Goal: Book appointment/travel/reservation

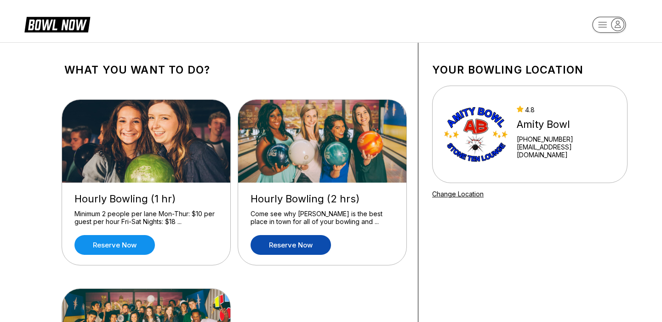
click at [291, 243] on link "Reserve now" at bounding box center [290, 245] width 80 height 20
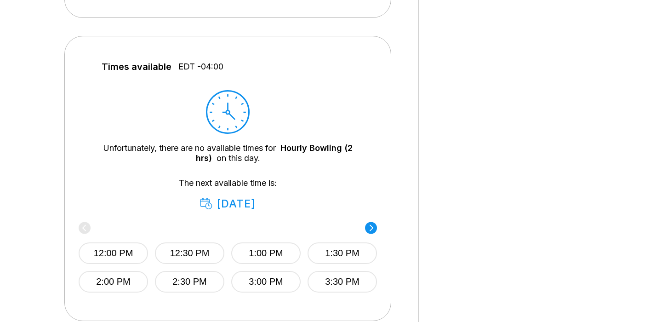
scroll to position [371, 0]
click at [369, 226] on circle at bounding box center [371, 227] width 12 height 12
click at [86, 225] on circle at bounding box center [85, 227] width 12 height 12
click at [261, 151] on div "Unfortunately, there are no available times for Hourly Bowling (2 hrs) on this …" at bounding box center [227, 152] width 271 height 20
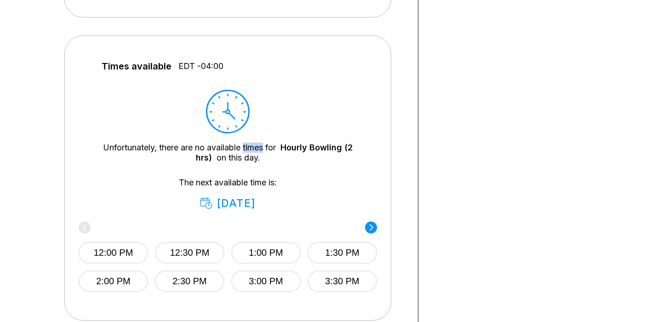
click at [261, 151] on div "Unfortunately, there are no available times for Hourly Bowling (2 hrs) on this …" at bounding box center [227, 152] width 271 height 20
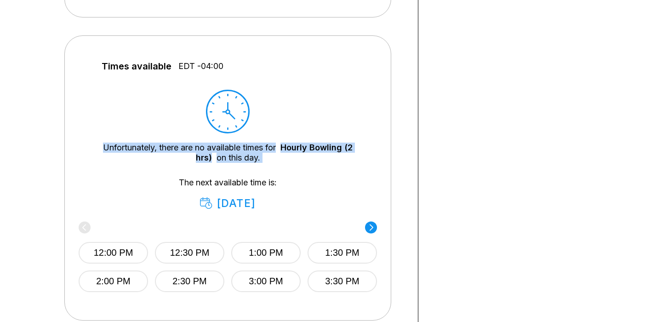
click at [255, 158] on div "Unfortunately, there are no available times for Hourly Bowling (2 hrs) on this …" at bounding box center [227, 152] width 271 height 20
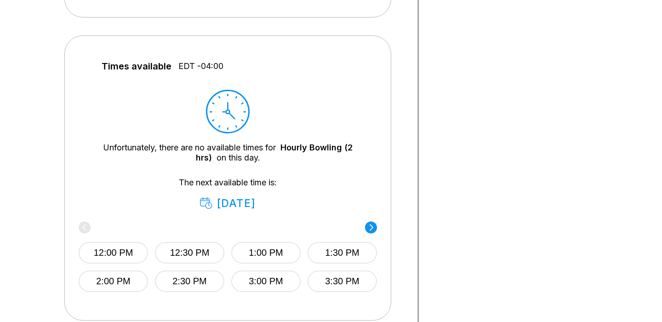
click at [255, 158] on div "Unfortunately, there are no available times for Hourly Bowling (2 hrs) on this …" at bounding box center [227, 152] width 271 height 20
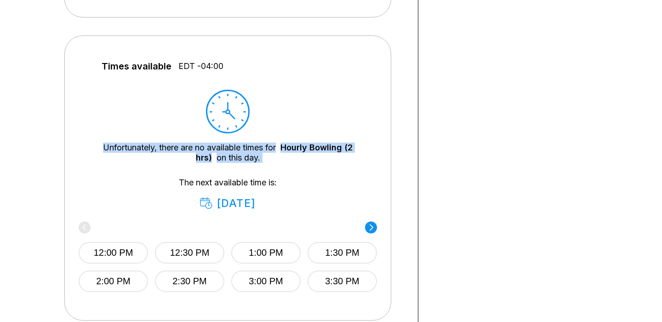
click at [255, 158] on div "Unfortunately, there are no available times for Hourly Bowling (2 hrs) on this …" at bounding box center [227, 152] width 271 height 20
click at [254, 157] on div "Unfortunately, there are no available times for Hourly Bowling (2 hrs) on this …" at bounding box center [227, 152] width 271 height 20
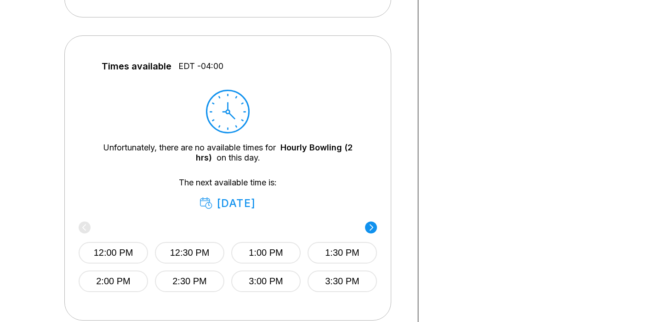
click at [254, 157] on div "Unfortunately, there are no available times for Hourly Bowling (2 hrs) on this …" at bounding box center [227, 152] width 271 height 20
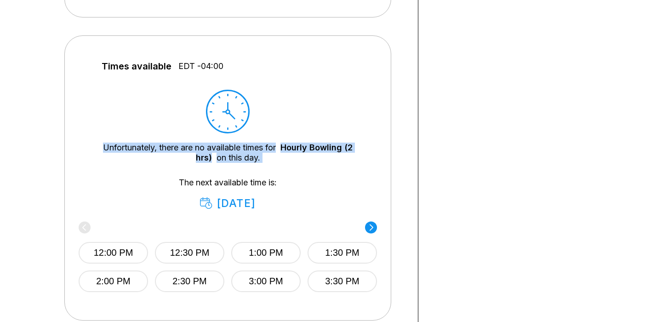
click at [254, 157] on div "Unfortunately, there are no available times for Hourly Bowling (2 hrs) on this …" at bounding box center [227, 152] width 271 height 20
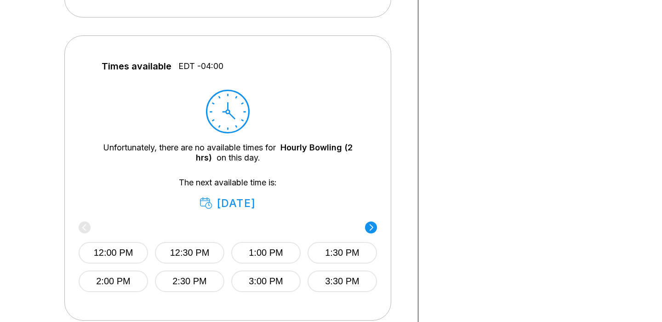
click at [254, 157] on div "Unfortunately, there are no available times for Hourly Bowling (2 hrs) on this …" at bounding box center [227, 152] width 271 height 20
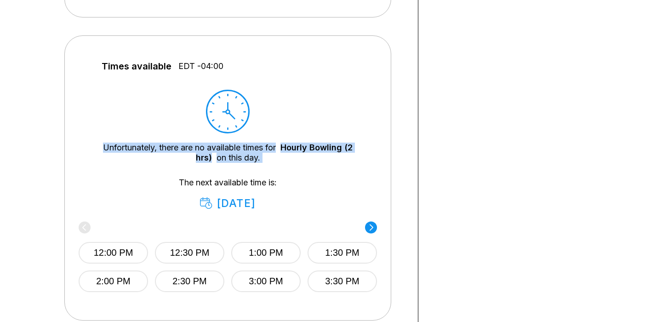
click at [254, 157] on div "Unfortunately, there are no available times for Hourly Bowling (2 hrs) on this …" at bounding box center [227, 152] width 271 height 20
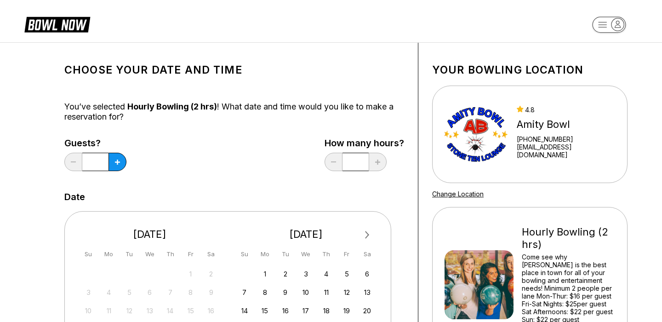
scroll to position [51, 0]
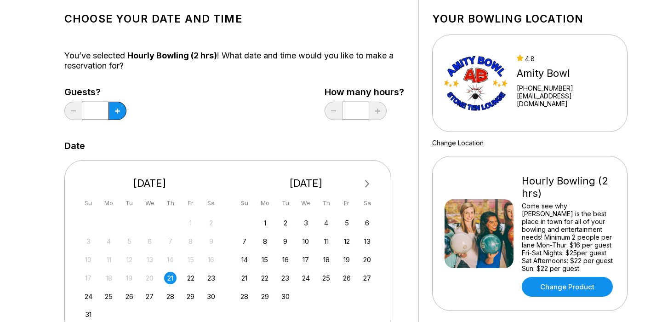
click at [108, 114] on input "*" at bounding box center [95, 111] width 26 height 18
click at [108, 111] on input "*" at bounding box center [95, 111] width 26 height 18
click at [119, 109] on icon at bounding box center [117, 110] width 5 height 5
click at [67, 109] on button at bounding box center [73, 111] width 18 height 18
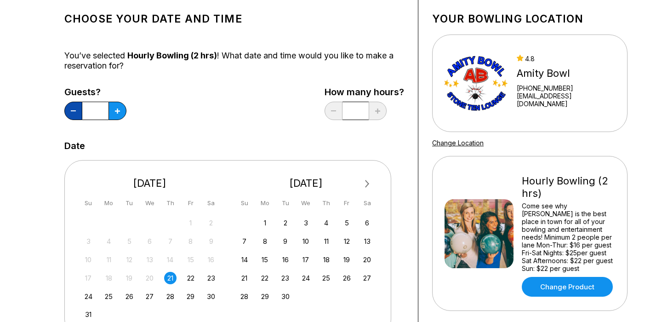
type input "*"
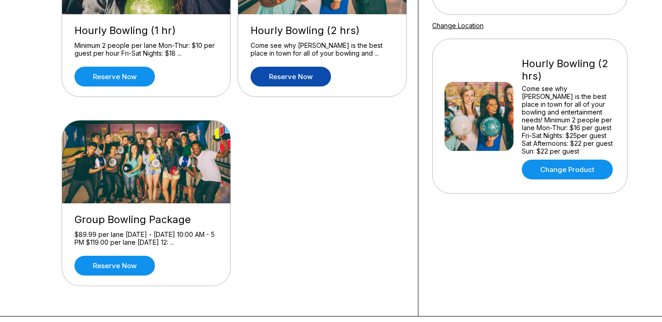
scroll to position [170, 0]
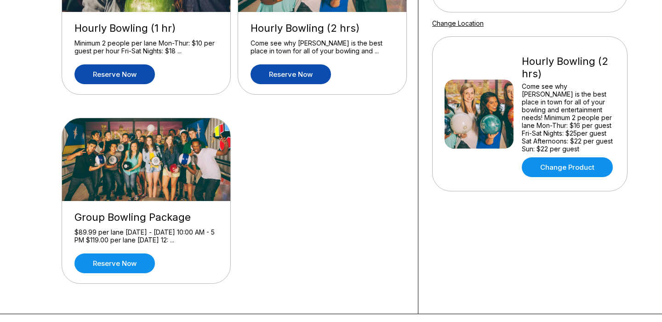
click at [129, 73] on link "Reserve now" at bounding box center [114, 74] width 80 height 20
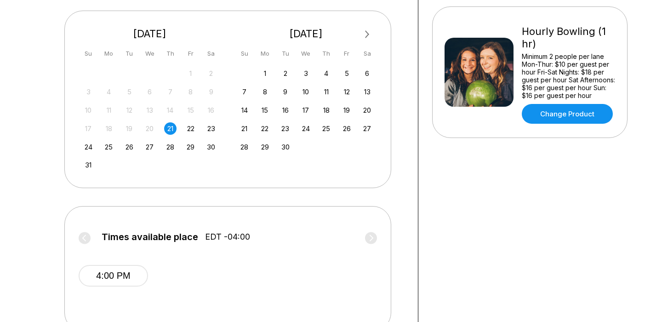
scroll to position [199, 0]
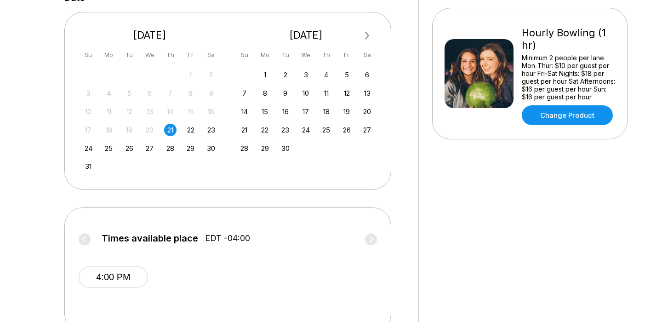
click at [189, 235] on span "Times available place" at bounding box center [150, 238] width 96 height 10
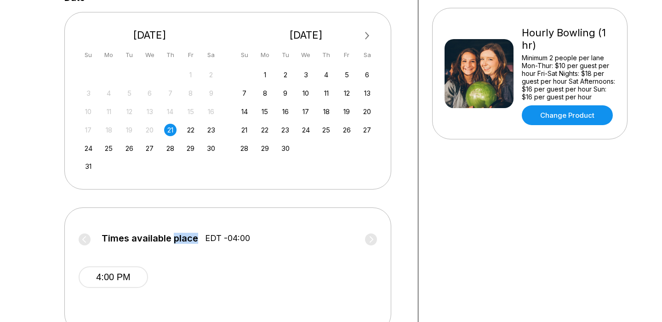
click at [189, 235] on span "Times available place" at bounding box center [150, 238] width 96 height 10
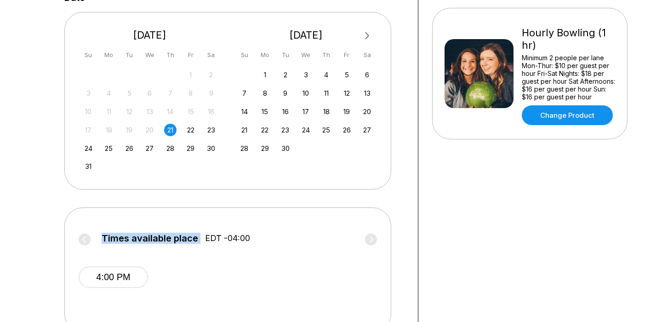
click at [189, 235] on span "Times available place" at bounding box center [150, 238] width 96 height 10
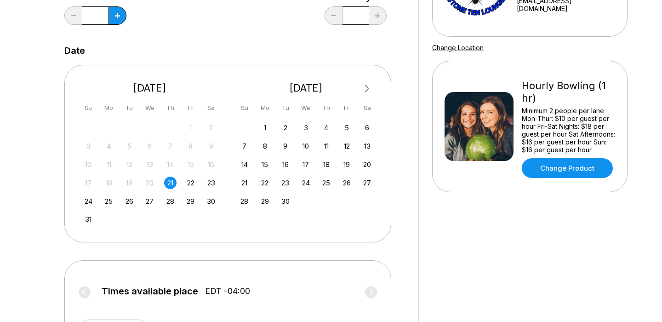
scroll to position [148, 0]
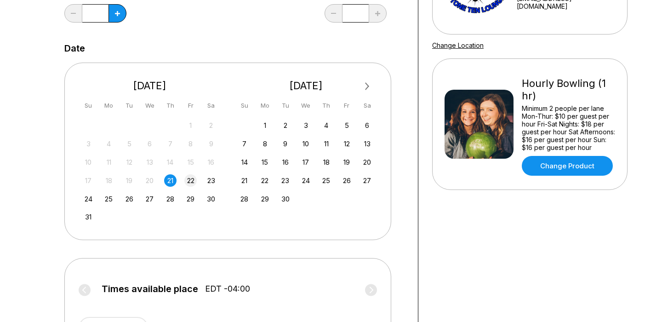
click at [189, 180] on div "22" at bounding box center [190, 180] width 12 height 12
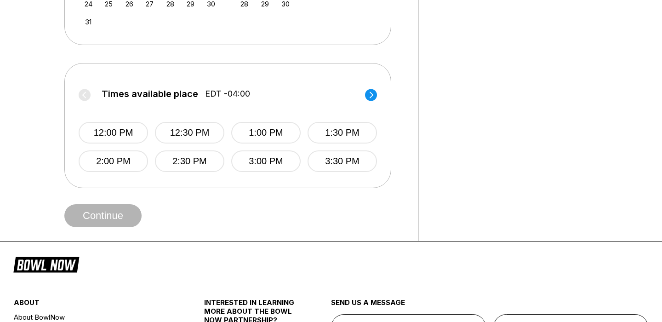
scroll to position [327, 0]
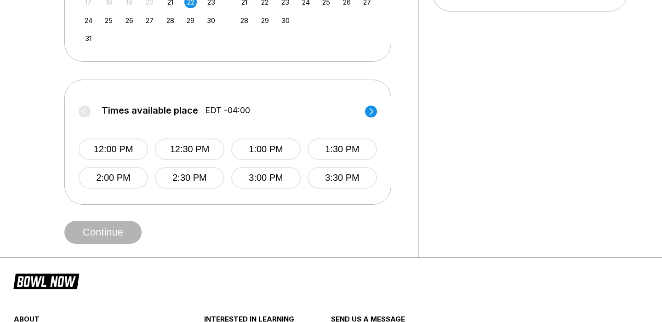
click at [372, 115] on circle at bounding box center [371, 111] width 12 height 12
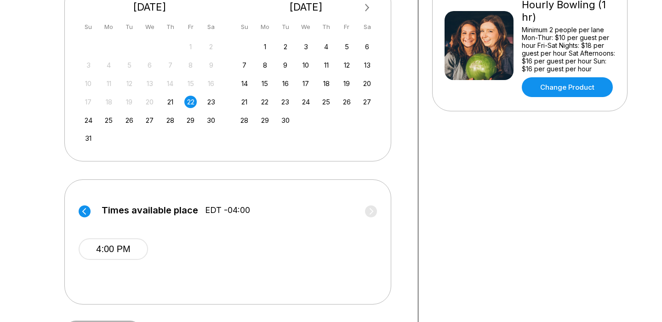
scroll to position [220, 0]
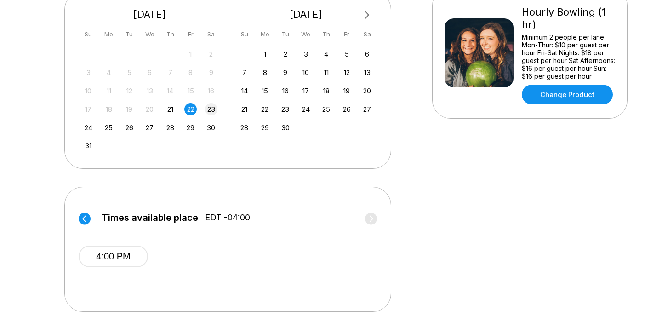
click at [208, 107] on div "23" at bounding box center [211, 109] width 12 height 12
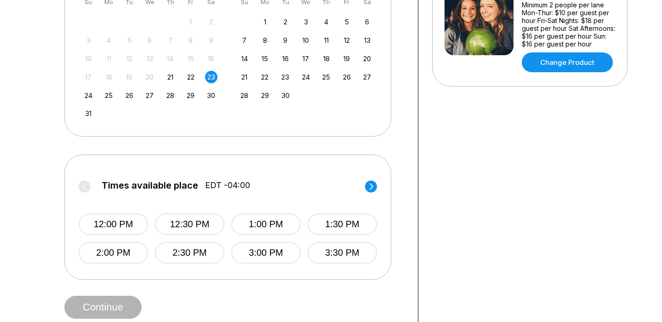
scroll to position [257, 0]
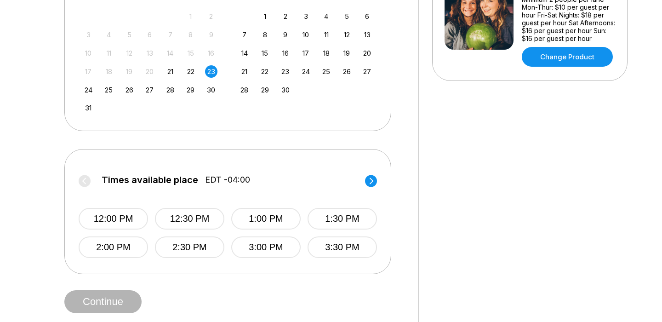
click at [371, 179] on icon at bounding box center [371, 180] width 4 height 6
click at [84, 173] on div "Times available place EDT -04:00 8:00 PM 8:30 PM 9:00 PM 9:30 PM 10:00 PM" at bounding box center [228, 210] width 298 height 95
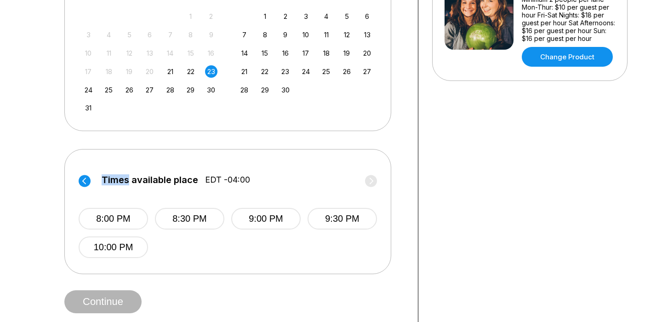
click at [86, 184] on circle at bounding box center [85, 181] width 12 height 12
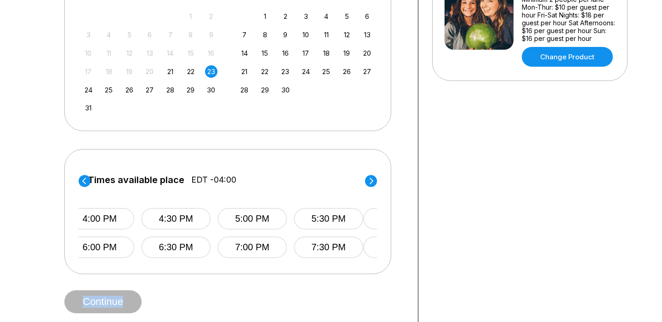
click at [86, 184] on circle at bounding box center [85, 181] width 12 height 12
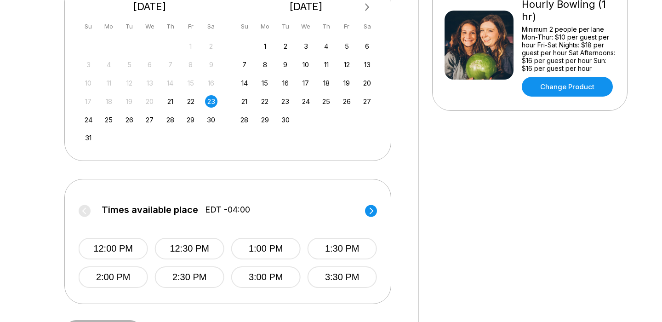
scroll to position [227, 0]
click at [391, 166] on div "Choose your Date and time You’ve selected Hourly Bowling (1 hr) ! What date and…" at bounding box center [234, 87] width 340 height 514
click at [189, 102] on div "22" at bounding box center [190, 102] width 12 height 12
click at [168, 99] on div "21" at bounding box center [170, 102] width 12 height 12
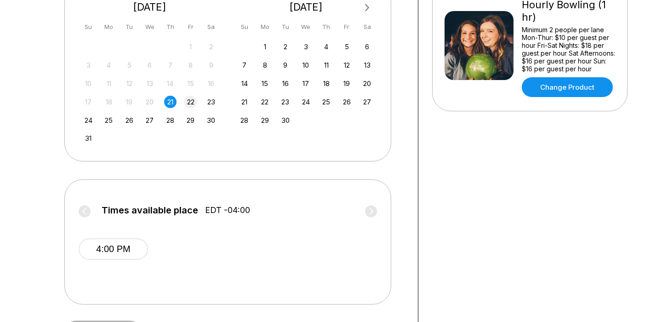
click at [191, 102] on div "22" at bounding box center [190, 102] width 12 height 12
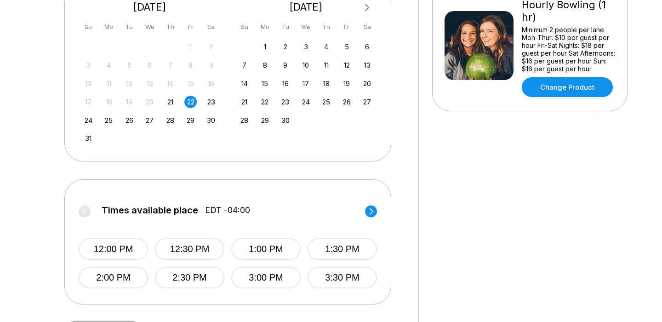
click at [204, 105] on div "17 18 19 20 21 22 23" at bounding box center [150, 101] width 138 height 14
click at [212, 101] on div "23" at bounding box center [211, 102] width 12 height 12
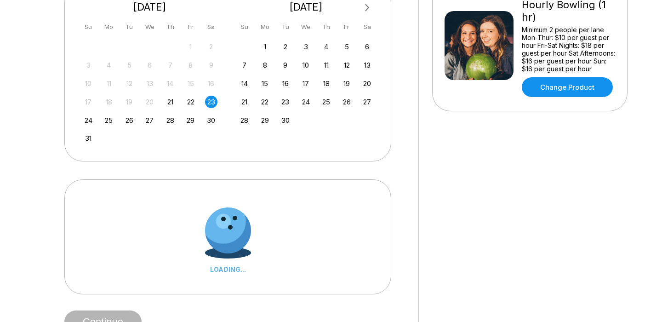
click at [163, 101] on div "17 18 19 20 21 22 23" at bounding box center [150, 101] width 138 height 14
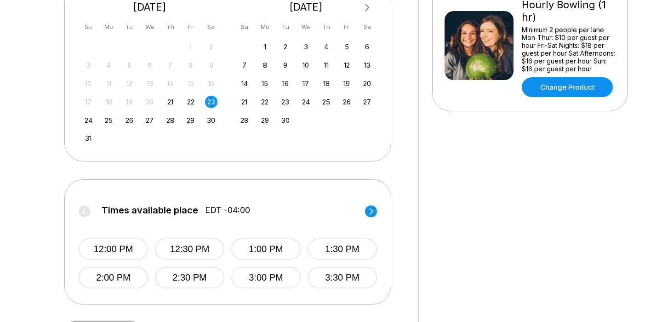
click at [168, 101] on div "21" at bounding box center [170, 102] width 12 height 12
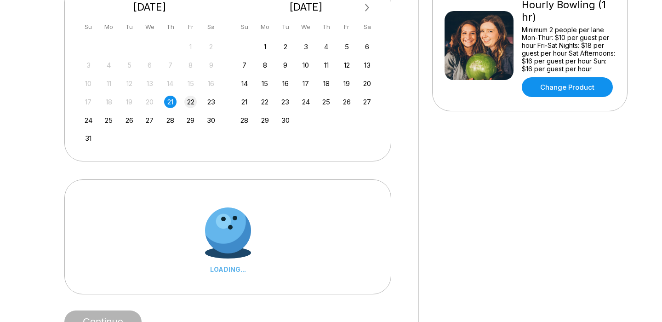
click at [187, 101] on div "22" at bounding box center [190, 102] width 12 height 12
click at [209, 98] on div "23" at bounding box center [211, 102] width 12 height 12
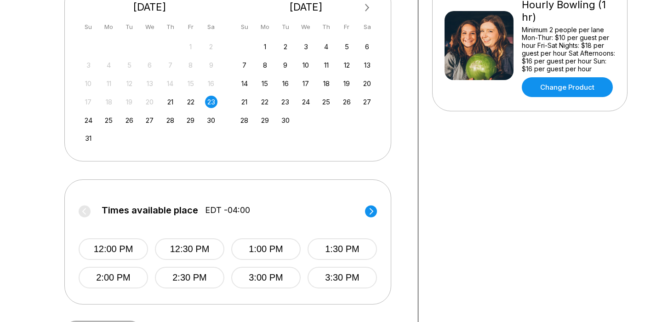
click at [175, 99] on div "21" at bounding box center [170, 102] width 12 height 12
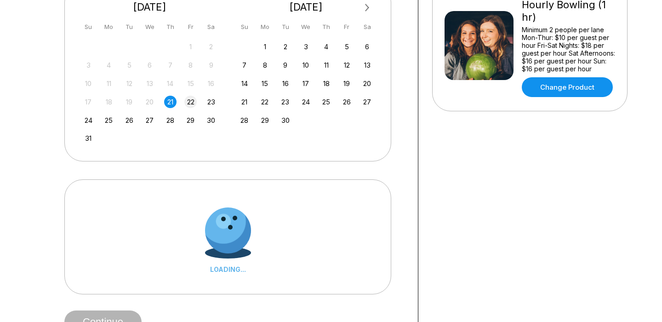
click at [186, 99] on div "22" at bounding box center [190, 102] width 12 height 12
click at [215, 98] on div "23" at bounding box center [211, 102] width 12 height 12
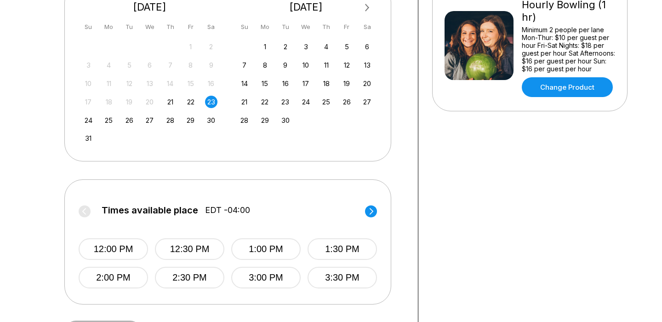
click at [178, 97] on div "17 18 19 20 21 22 23" at bounding box center [150, 101] width 138 height 14
click at [172, 102] on div "21" at bounding box center [170, 102] width 12 height 12
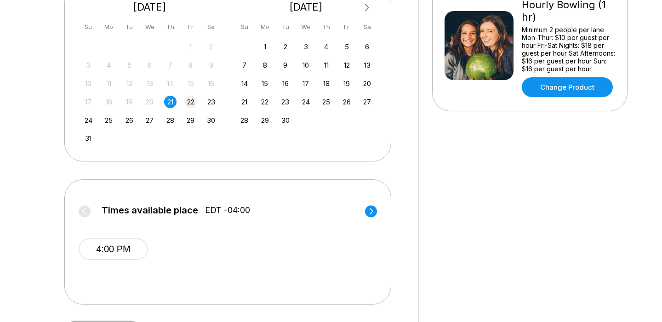
click at [186, 102] on div "22" at bounding box center [190, 102] width 12 height 12
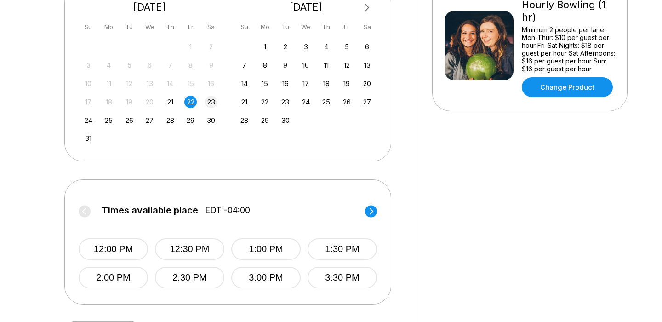
click at [211, 102] on div "23" at bounding box center [211, 102] width 12 height 12
click at [174, 102] on div "21" at bounding box center [170, 102] width 12 height 12
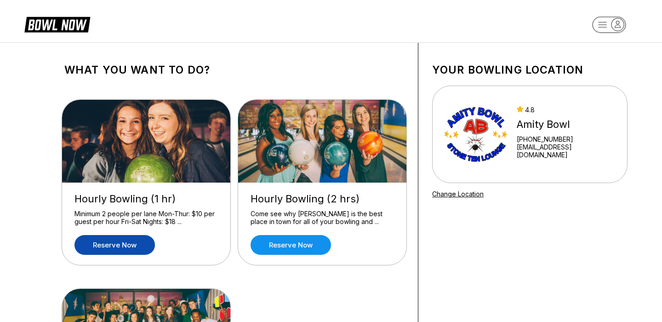
click at [110, 246] on link "Reserve now" at bounding box center [114, 245] width 80 height 20
click at [128, 245] on link "Reserve now" at bounding box center [114, 245] width 80 height 20
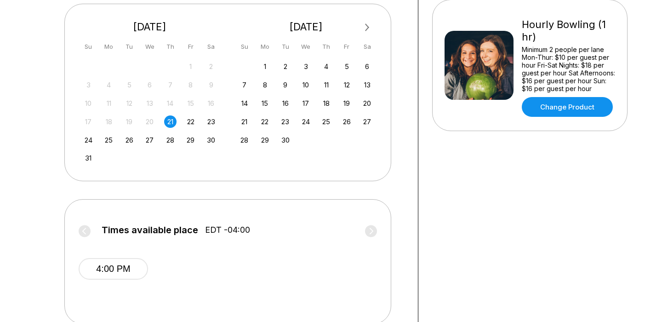
scroll to position [352, 0]
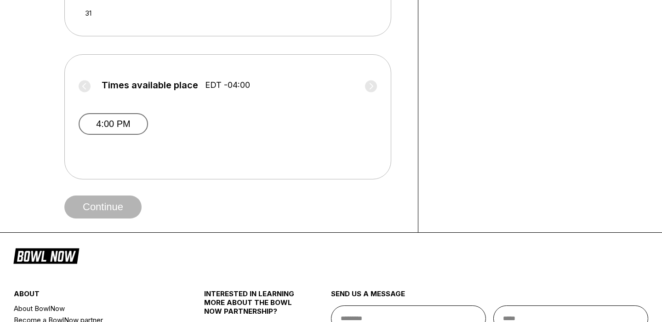
click at [115, 124] on button "4:00 PM" at bounding box center [113, 124] width 69 height 22
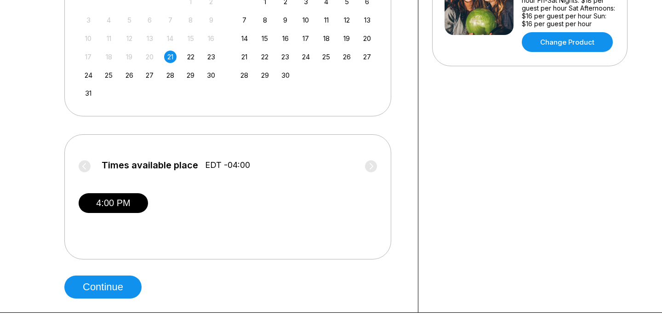
scroll to position [274, 0]
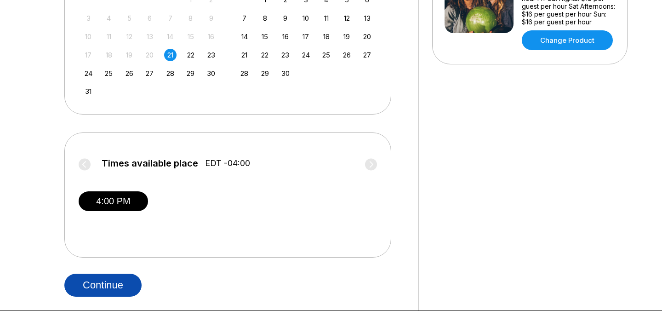
click at [113, 292] on button "Continue" at bounding box center [102, 284] width 77 height 23
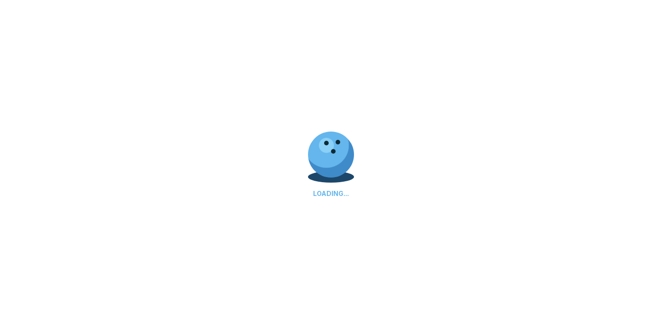
select select "**"
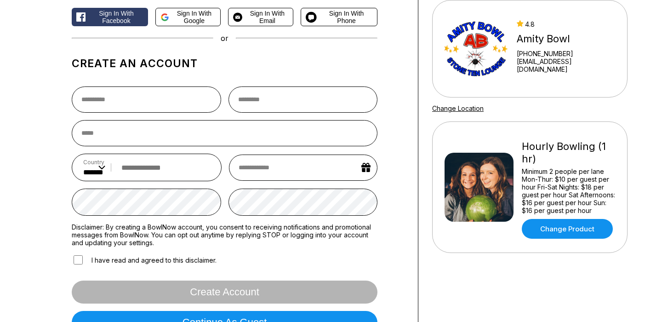
scroll to position [19, 0]
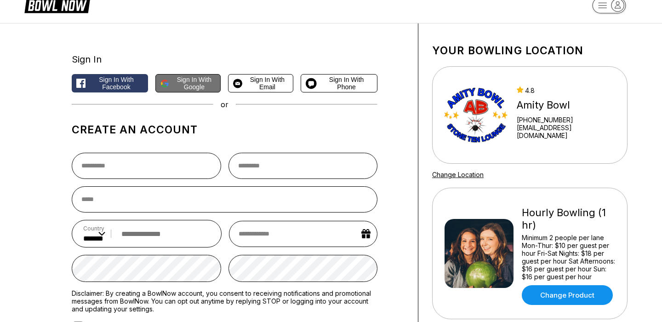
click at [201, 83] on span "Sign in with Google" at bounding box center [194, 83] width 43 height 15
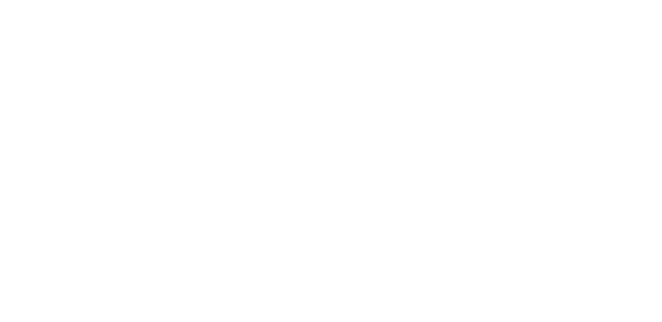
scroll to position [0, 0]
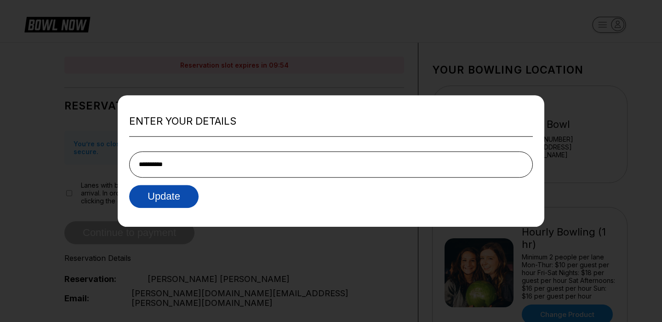
type input "**********"
click at [153, 204] on button "Update" at bounding box center [163, 196] width 69 height 23
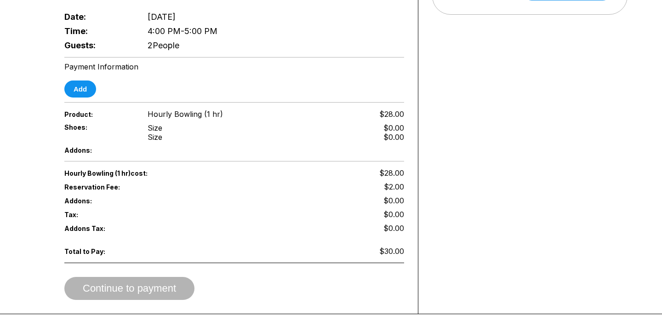
scroll to position [355, 0]
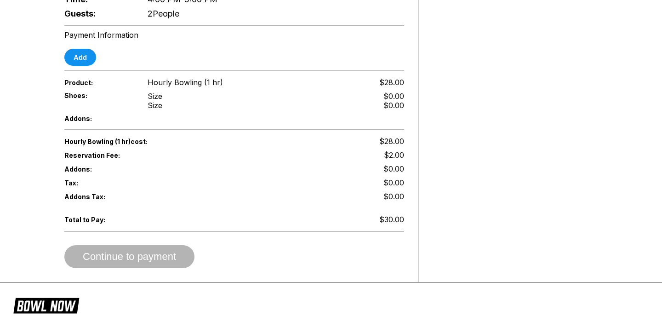
click at [74, 179] on span "Tax:" at bounding box center [98, 183] width 68 height 8
click at [80, 187] on div "Hourly Bowling (1 hr) cost: $28.00 Reservation Fee: $2.00 Addons: $0.00 Tax: $0…" at bounding box center [234, 201] width 340 height 134
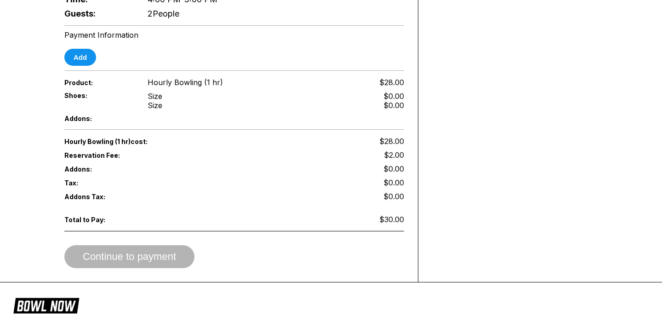
click at [80, 187] on div "Hourly Bowling (1 hr) cost: $28.00 Reservation Fee: $2.00 Addons: $0.00 Tax: $0…" at bounding box center [234, 201] width 340 height 134
click at [79, 193] on span "Addons Tax:" at bounding box center [98, 197] width 68 height 8
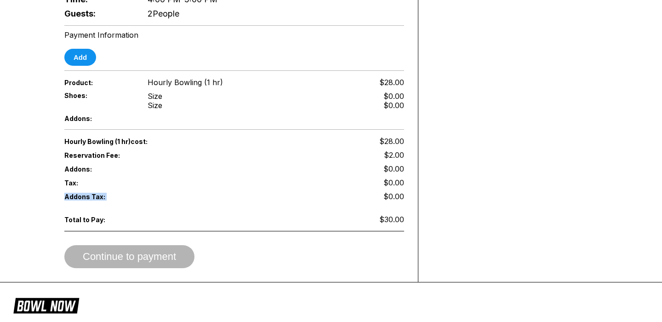
click at [86, 215] on span "Total to Pay:" at bounding box center [98, 219] width 68 height 8
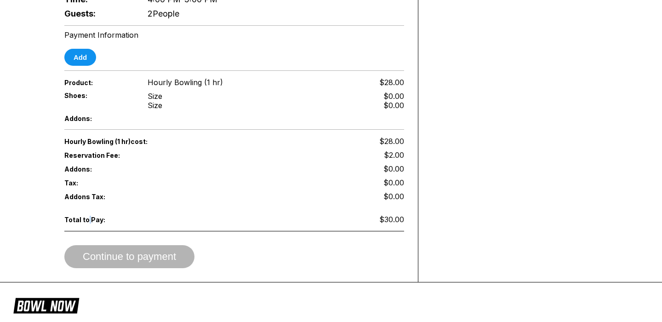
click at [86, 215] on span "Total to Pay:" at bounding box center [98, 219] width 68 height 8
click at [86, 193] on span "Addons Tax:" at bounding box center [98, 197] width 68 height 8
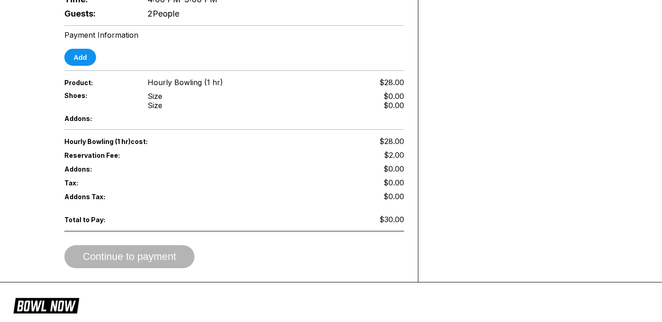
click at [94, 212] on div "Total to Pay: $30.00" at bounding box center [234, 223] width 340 height 23
click at [94, 215] on span "Total to Pay:" at bounding box center [98, 219] width 68 height 8
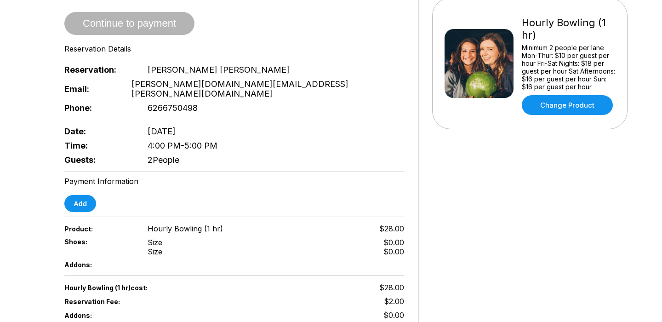
scroll to position [222, 0]
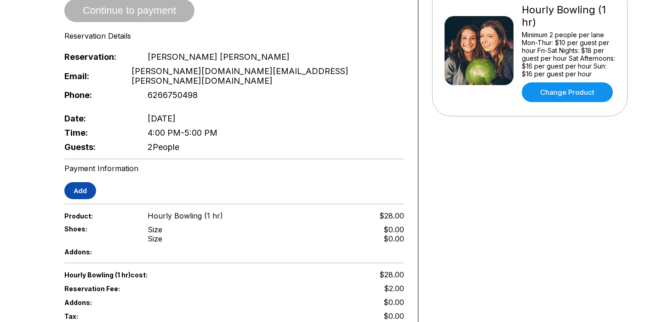
click at [82, 182] on button "Add" at bounding box center [80, 190] width 32 height 17
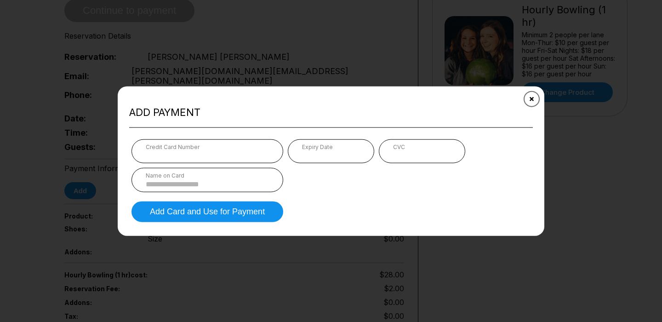
click at [533, 96] on button "Close" at bounding box center [531, 98] width 23 height 23
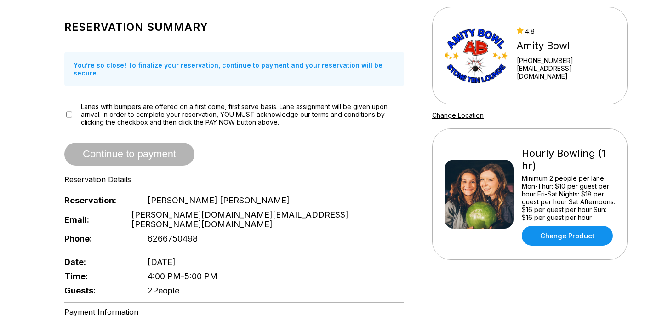
scroll to position [0, 0]
